Goal: Task Accomplishment & Management: Use online tool/utility

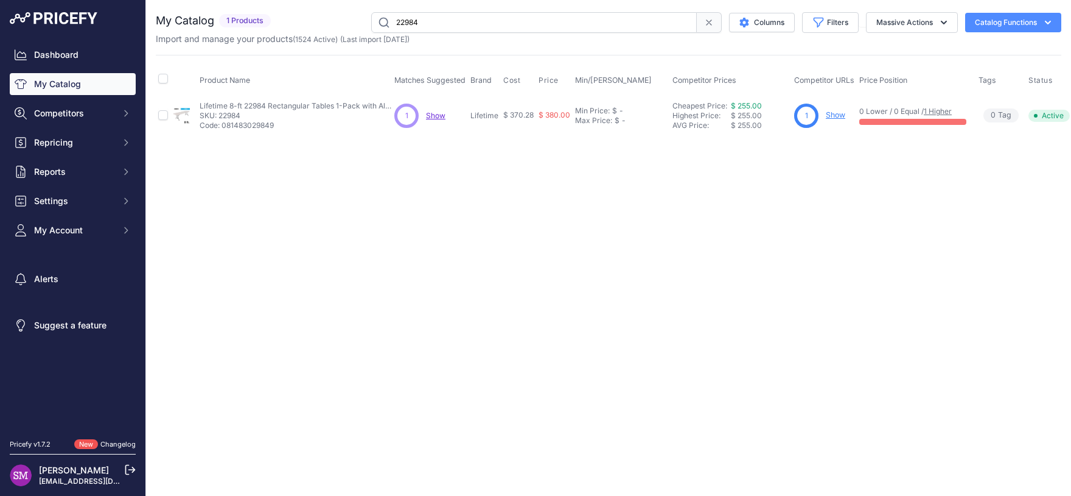
click at [433, 113] on span "Show" at bounding box center [435, 115] width 19 height 9
click at [726, 206] on div "Close You are not connected to the internet." at bounding box center [608, 248] width 925 height 496
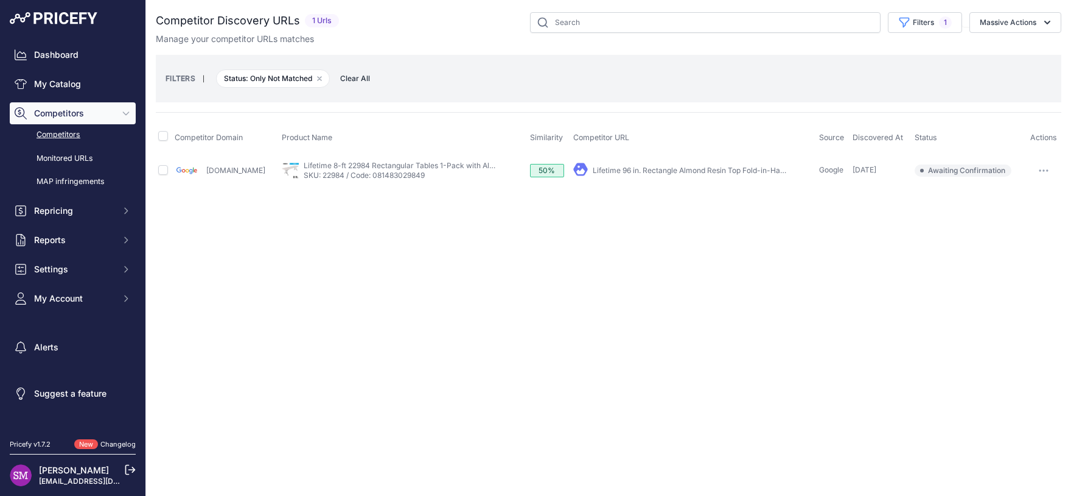
click at [535, 194] on div "You are not connected to the internet. Competitor Discovery URLs" at bounding box center [609, 100] width 906 height 200
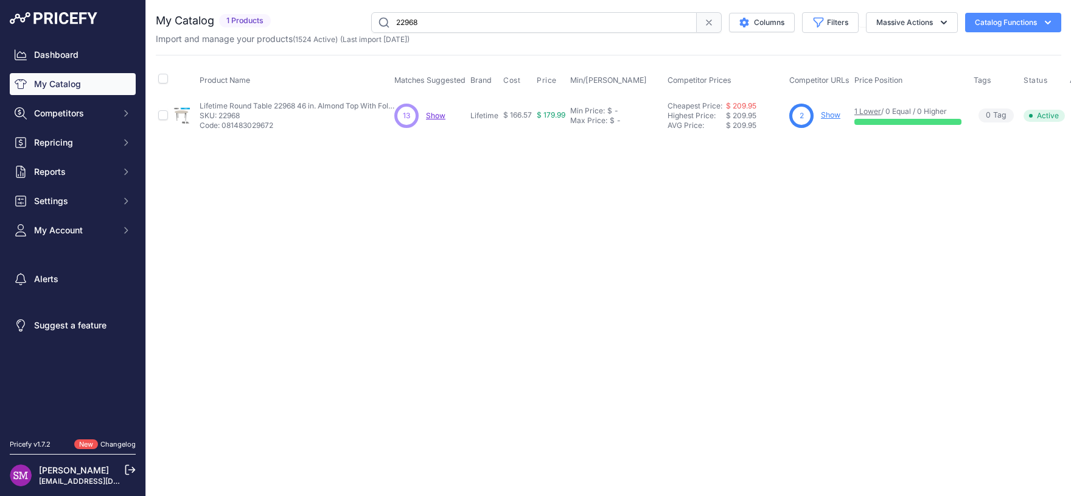
click at [441, 116] on span "Show" at bounding box center [435, 115] width 19 height 9
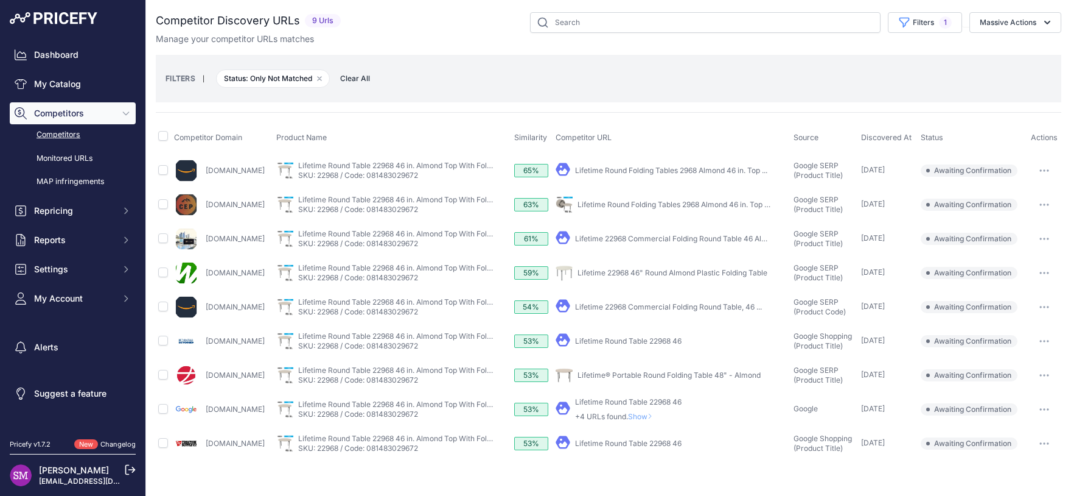
click at [1044, 201] on button "button" at bounding box center [1044, 204] width 24 height 17
click at [1015, 229] on button "Confirm match" at bounding box center [1009, 229] width 100 height 19
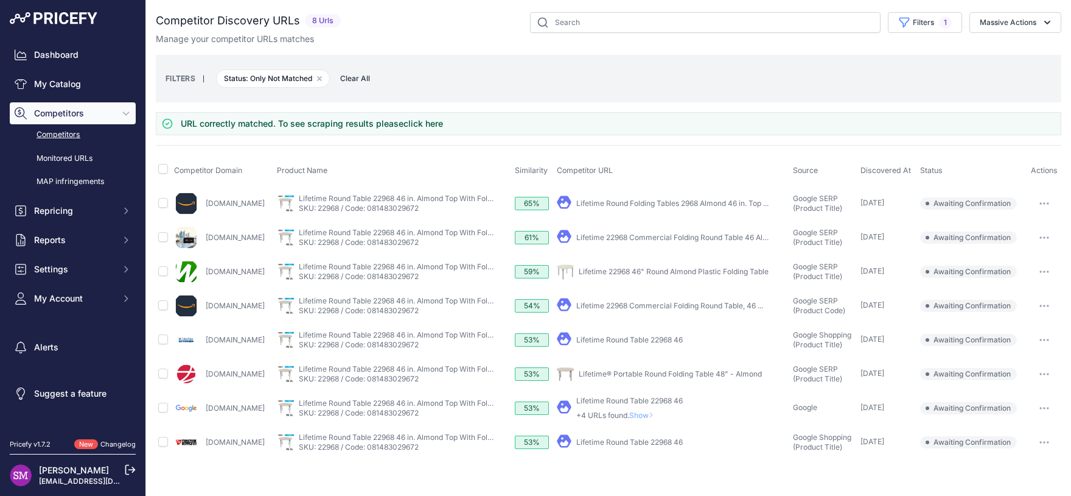
click at [1048, 273] on button "button" at bounding box center [1044, 271] width 24 height 17
click at [1035, 295] on button "Confirm match" at bounding box center [1009, 296] width 100 height 19
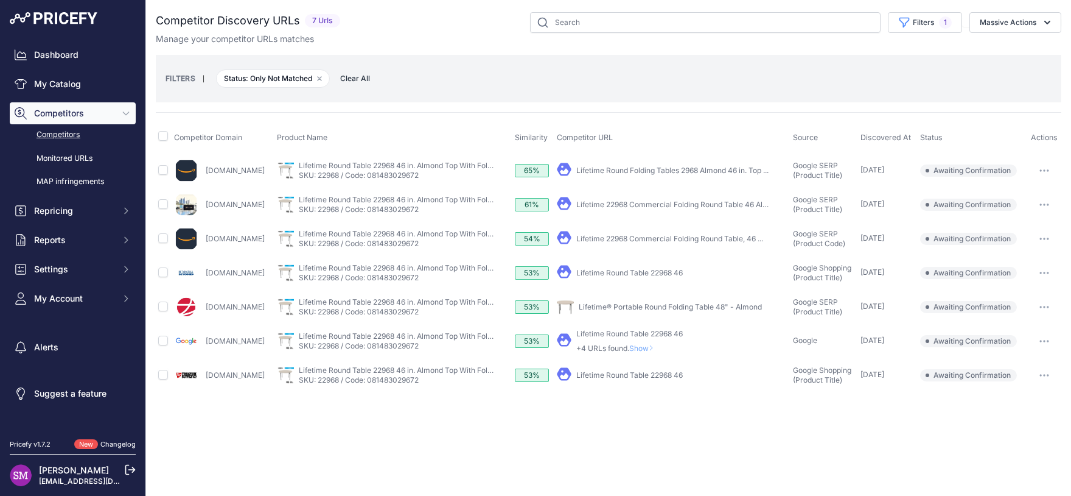
click at [1043, 270] on button "button" at bounding box center [1044, 272] width 24 height 17
click at [1031, 293] on button "Confirm match" at bounding box center [1009, 298] width 100 height 19
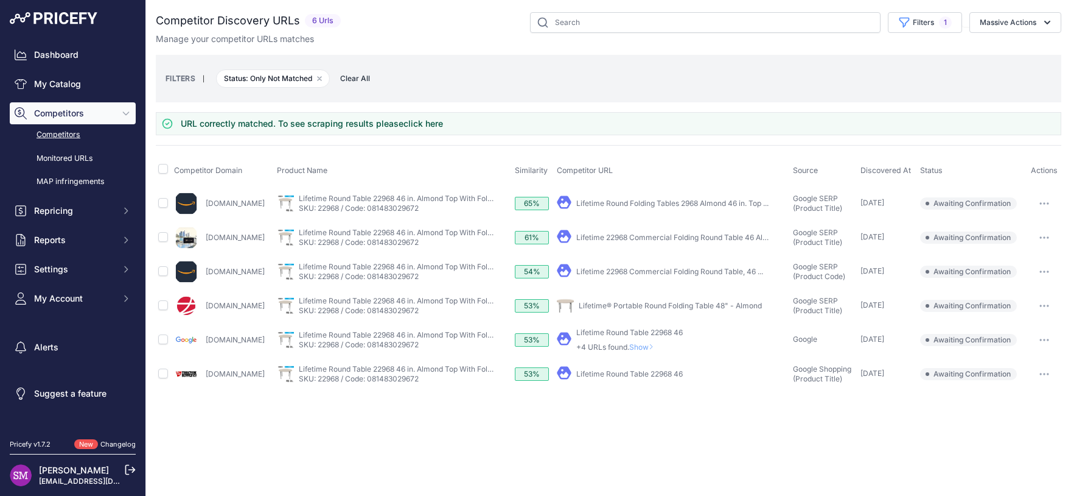
click at [1038, 303] on button "button" at bounding box center [1044, 305] width 24 height 17
click at [1001, 328] on button "Confirm match" at bounding box center [1009, 330] width 100 height 19
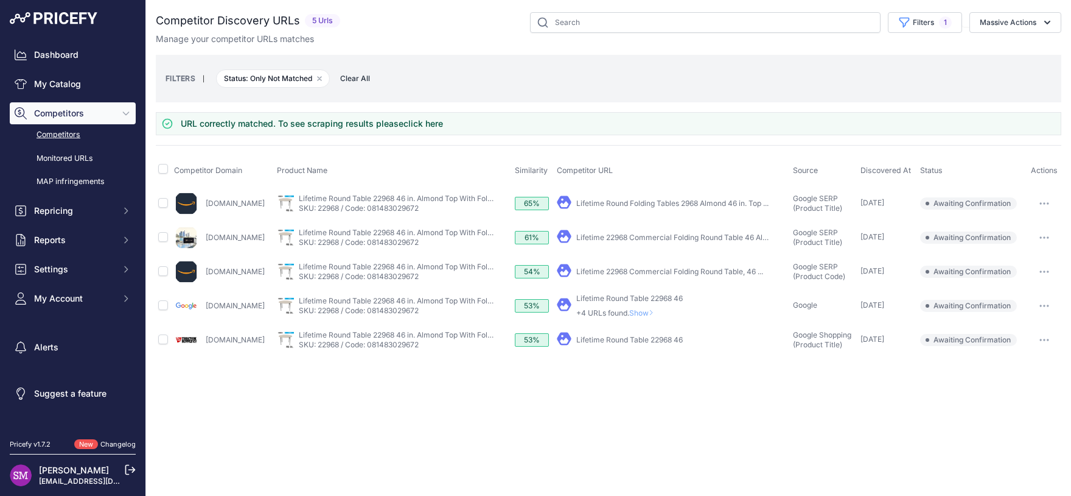
click at [1042, 339] on icon "button" at bounding box center [1040, 339] width 1 height 1
click at [1027, 356] on button "Confirm match" at bounding box center [1009, 365] width 100 height 19
